Goal: Task Accomplishment & Management: Complete application form

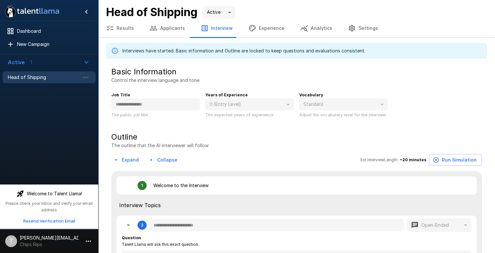
click at [174, 9] on b "Head of Shipping" at bounding box center [151, 11] width 91 height 13
click at [228, 14] on body "**********" at bounding box center [247, 126] width 495 height 253
click at [44, 81] on div at bounding box center [247, 126] width 495 height 253
click at [87, 77] on icon "button" at bounding box center [85, 77] width 5 height 1
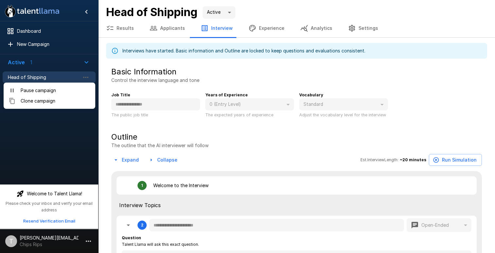
click at [48, 76] on div at bounding box center [247, 126] width 495 height 253
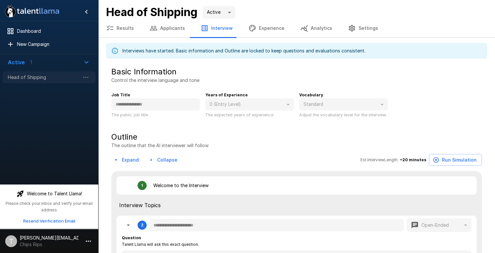
click at [31, 75] on span "Head of Shipping" at bounding box center [44, 77] width 72 height 7
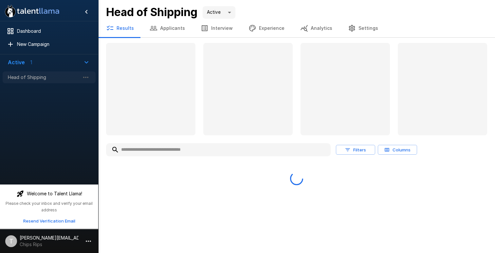
click at [31, 75] on span "Head of Shipping" at bounding box center [44, 77] width 72 height 7
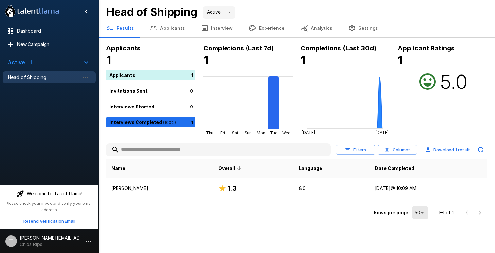
click at [182, 9] on b "Head of Shipping" at bounding box center [151, 11] width 91 height 13
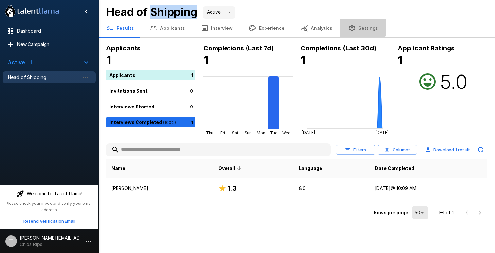
click at [351, 24] on button "Settings" at bounding box center [363, 28] width 46 height 18
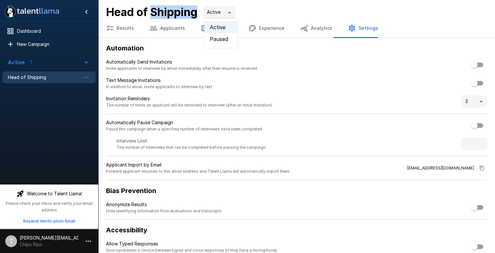
click at [225, 10] on body ".st0{fill:#FFFFFF;} .st1{fill:#76a4ed;} Dashboard New Campaign Active 1 Head of…" at bounding box center [247, 126] width 495 height 253
click at [267, 9] on div at bounding box center [247, 126] width 495 height 253
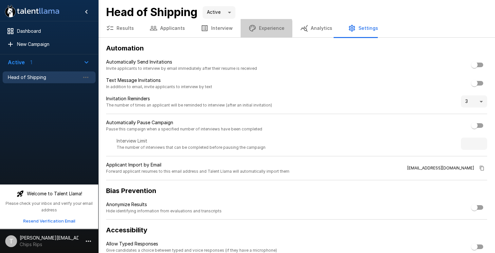
click at [258, 29] on button "Experience" at bounding box center [267, 28] width 52 height 18
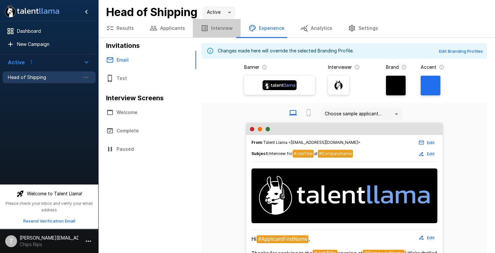
click at [217, 27] on button "Interview" at bounding box center [217, 28] width 48 height 18
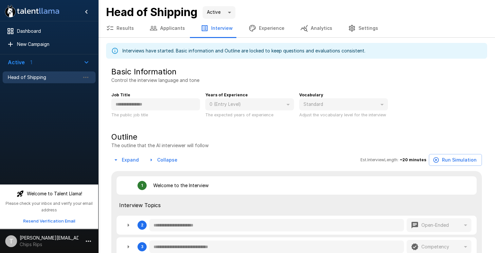
click at [175, 30] on button "Applicants" at bounding box center [167, 28] width 51 height 18
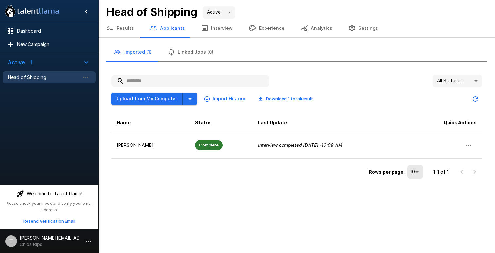
click at [127, 27] on button "Results" at bounding box center [120, 28] width 44 height 18
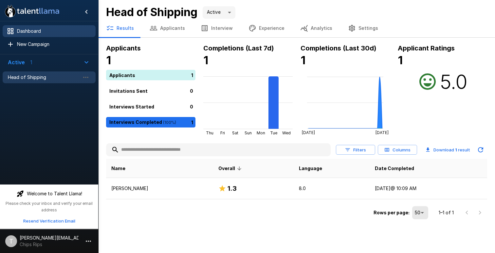
click at [34, 31] on span "Dashboard" at bounding box center [53, 31] width 73 height 7
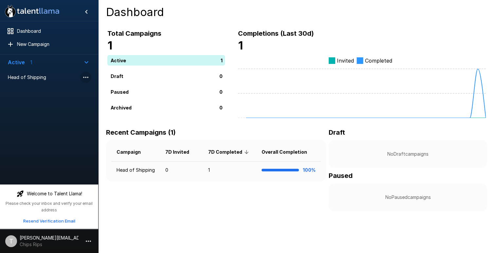
click at [86, 76] on icon "button" at bounding box center [86, 77] width 8 height 8
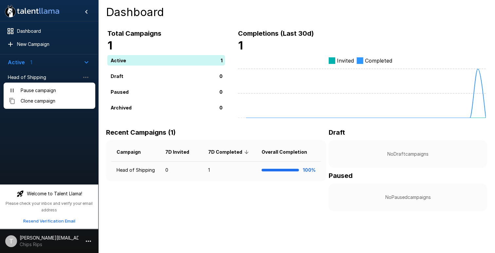
click at [28, 43] on div at bounding box center [247, 126] width 495 height 253
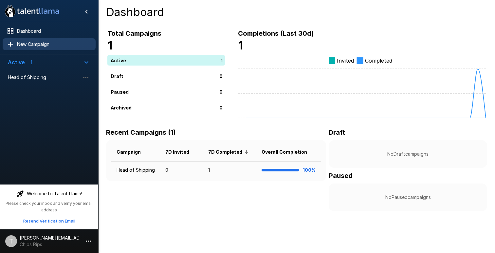
click at [28, 44] on span "New Campaign" at bounding box center [53, 44] width 73 height 7
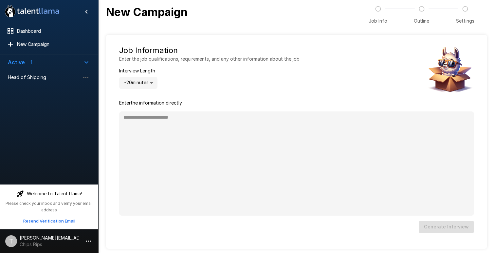
click at [152, 51] on h5 "Job Information" at bounding box center [209, 50] width 180 height 10
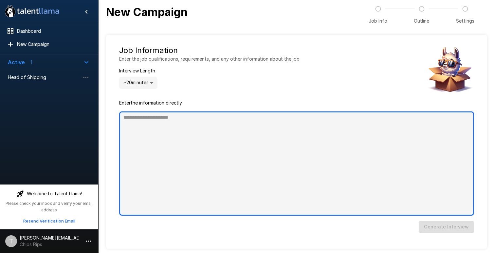
click at [164, 122] on textarea at bounding box center [296, 163] width 355 height 104
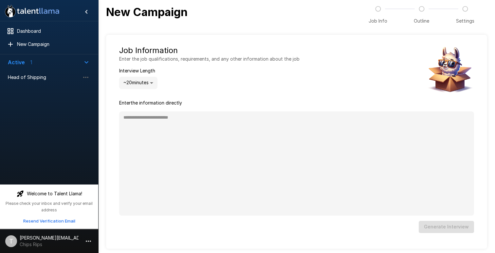
type textarea "*"
